Goal: Task Accomplishment & Management: Use online tool/utility

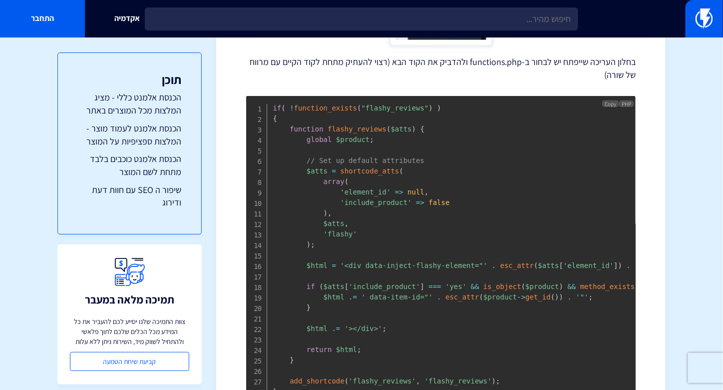
scroll to position [450, 0]
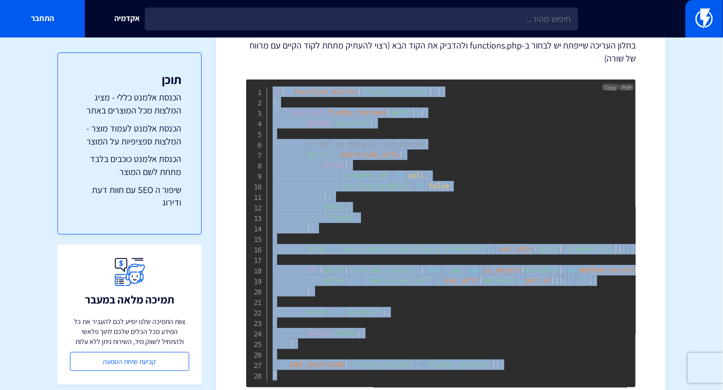
drag, startPoint x: 274, startPoint y: 88, endPoint x: 480, endPoint y: 240, distance: 255.7
click at [396, 370] on pre "if ( ! function_exists ( "flashy_reviews" ) ) { function flashy_reviews ( $atts…" at bounding box center [441, 233] width 390 height 308
click at [610, 85] on span "Copy" at bounding box center [611, 87] width 11 height 7
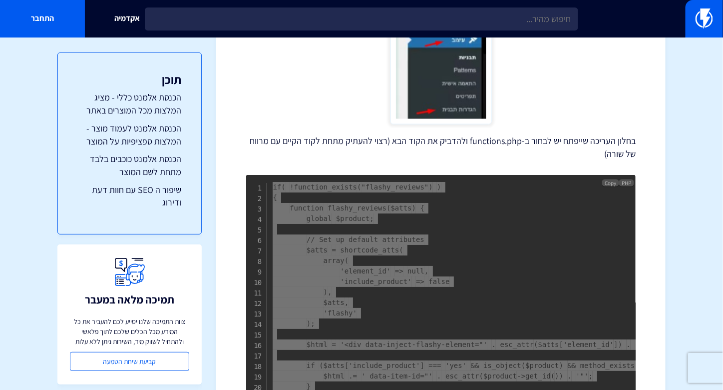
scroll to position [350, 0]
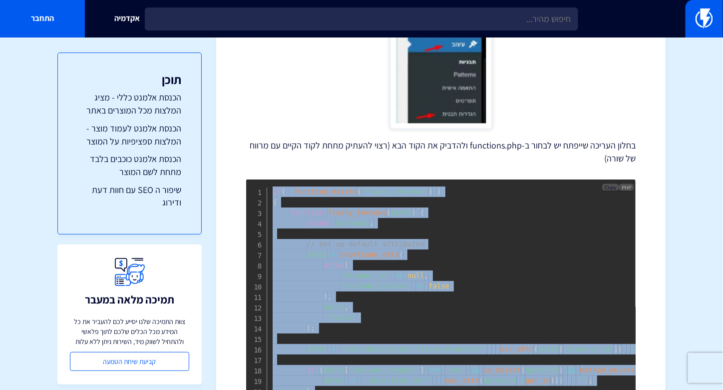
click at [608, 185] on span "Copy" at bounding box center [611, 187] width 11 height 7
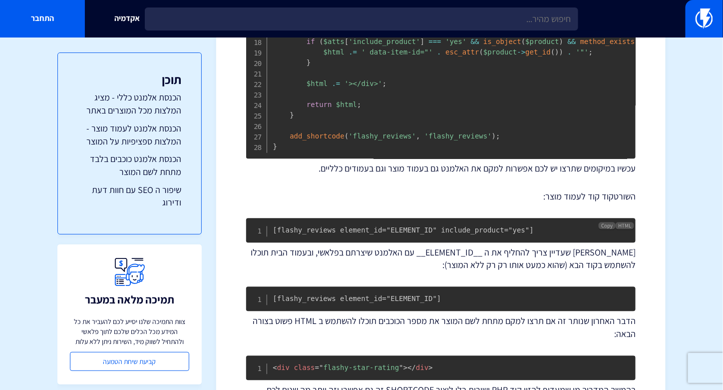
scroll to position [699, 0]
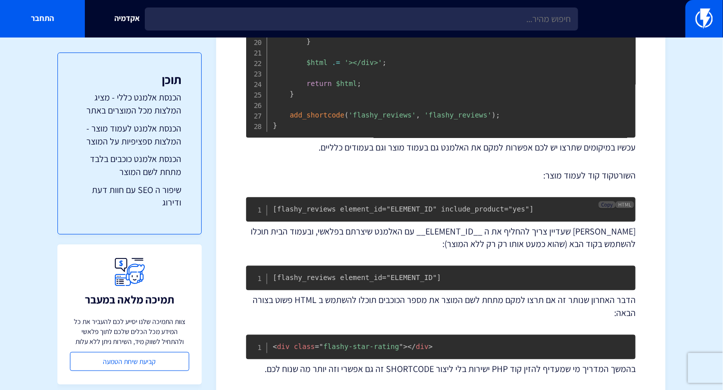
click at [606, 208] on span "Copy" at bounding box center [607, 204] width 11 height 7
click at [608, 276] on span "Copy" at bounding box center [607, 272] width 11 height 7
click at [606, 276] on span "Copy" at bounding box center [607, 272] width 11 height 7
click at [607, 208] on span "Copy" at bounding box center [607, 204] width 11 height 7
click at [608, 208] on span "Copy" at bounding box center [607, 204] width 11 height 7
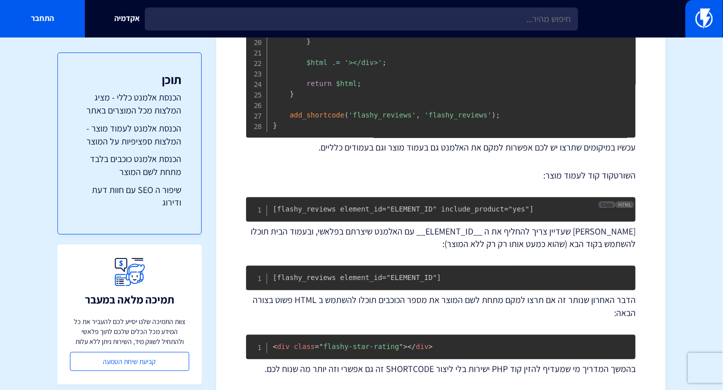
click at [603, 208] on span "Copy" at bounding box center [607, 204] width 11 height 7
